Goal: Task Accomplishment & Management: Manage account settings

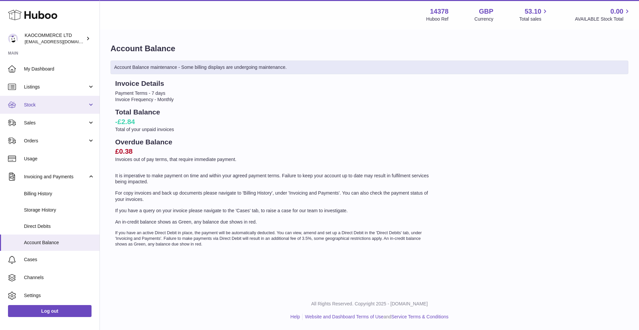
click at [61, 103] on span "Stock" at bounding box center [56, 105] width 64 height 6
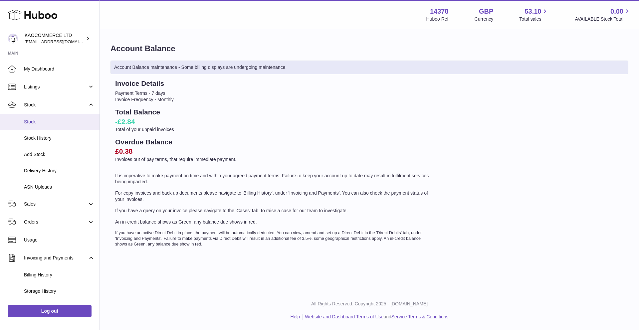
click at [55, 126] on link "Stock" at bounding box center [49, 122] width 99 height 16
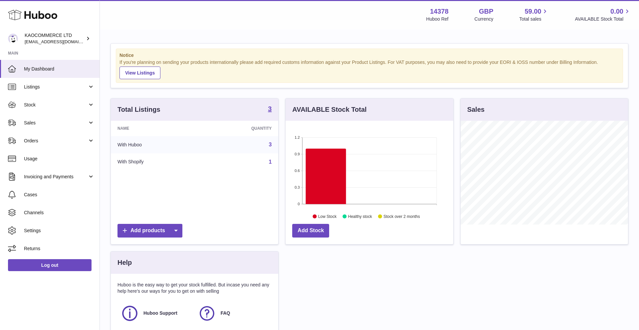
scroll to position [104, 168]
click at [75, 107] on span "Stock" at bounding box center [56, 105] width 64 height 6
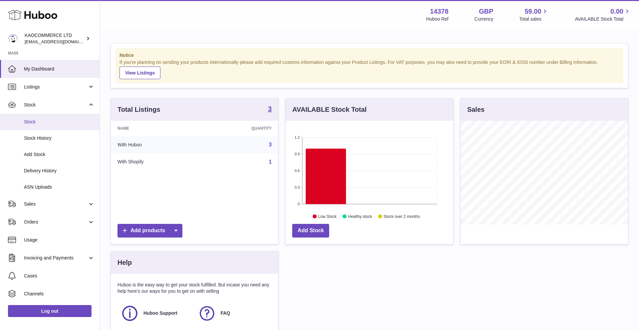
click at [64, 124] on span "Stock" at bounding box center [59, 122] width 71 height 6
